Goal: Find specific page/section: Find specific page/section

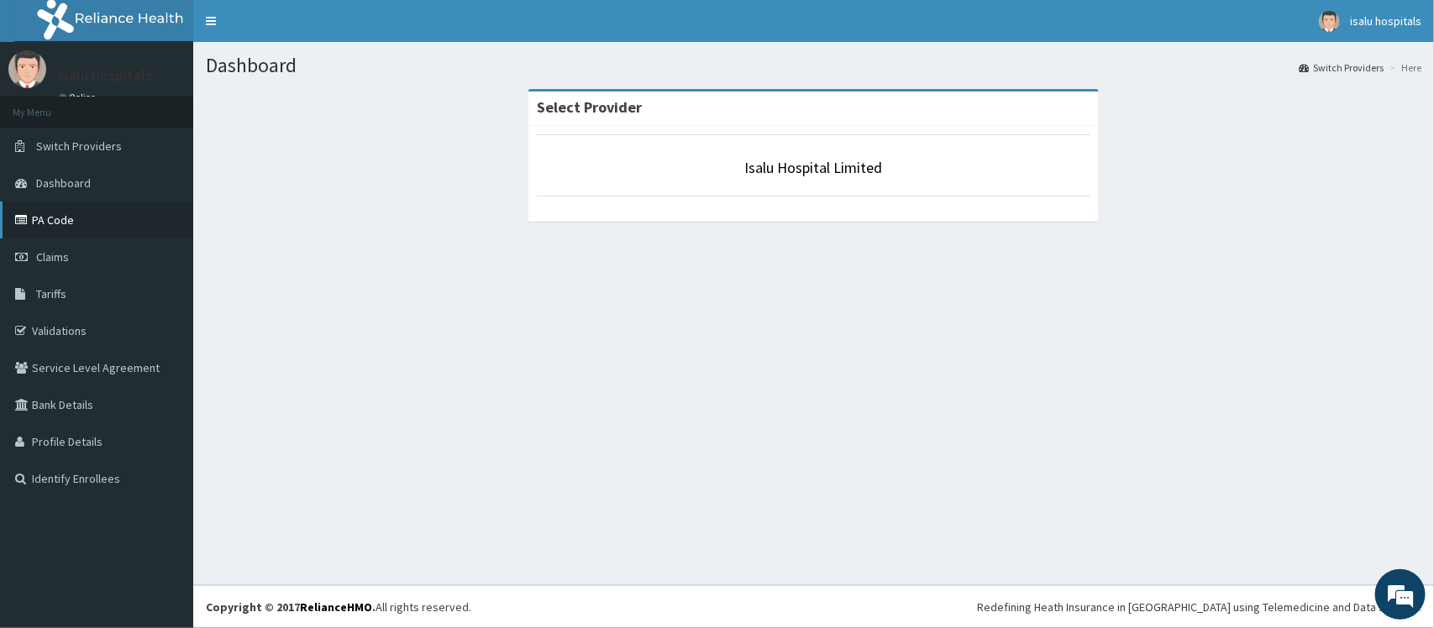
click at [87, 217] on link "PA Code" at bounding box center [96, 220] width 193 height 37
click at [27, 225] on icon at bounding box center [23, 220] width 17 height 12
